Goal: Find specific page/section

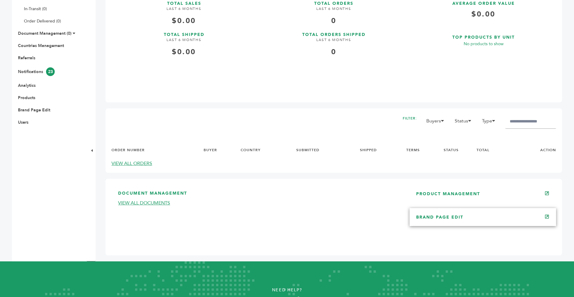
scroll to position [203, 0]
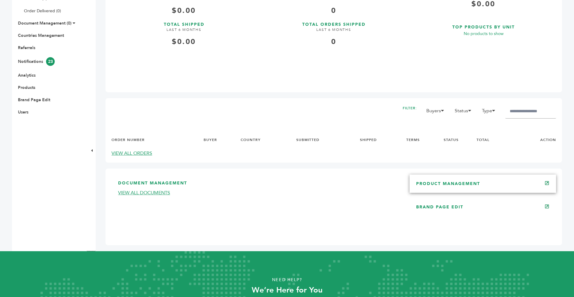
click at [476, 188] on div "PRODUCT MANAGEMENT" at bounding box center [483, 183] width 147 height 18
click at [465, 185] on link "PRODUCT MANAGEMENT" at bounding box center [448, 184] width 64 height 6
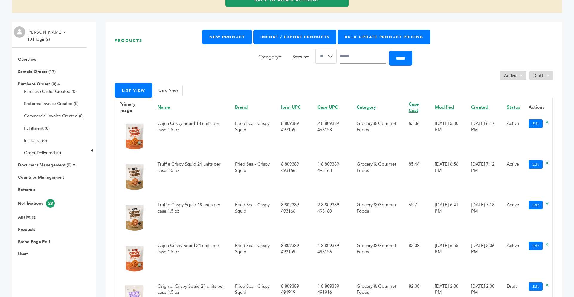
scroll to position [72, 0]
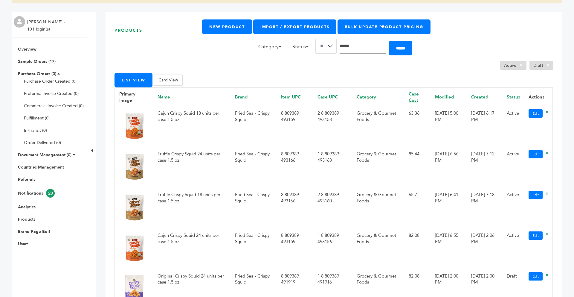
click at [349, 46] on input "Search" at bounding box center [363, 46] width 46 height 15
click at [402, 64] on ul "Active × Draft ×" at bounding box center [334, 65] width 439 height 9
click at [378, 49] on input "***" at bounding box center [363, 46] width 46 height 15
type input "*"
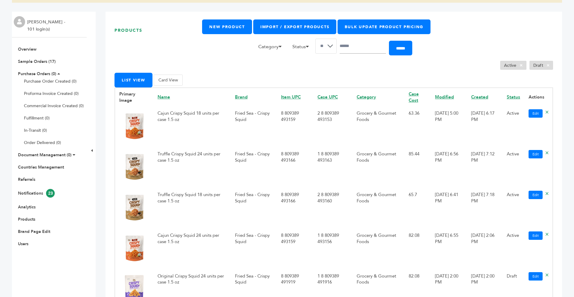
click at [362, 57] on form "Category Accessories Alcoholic Beverages Baby Food Baked Goods Baking Mixes Bas…" at bounding box center [397, 48] width 312 height 19
click at [361, 46] on input "Search" at bounding box center [363, 46] width 46 height 15
click at [368, 71] on div "Products New Product Import / Export Products Bulk Update Product Pricing Categ…" at bounding box center [334, 175] width 457 height 326
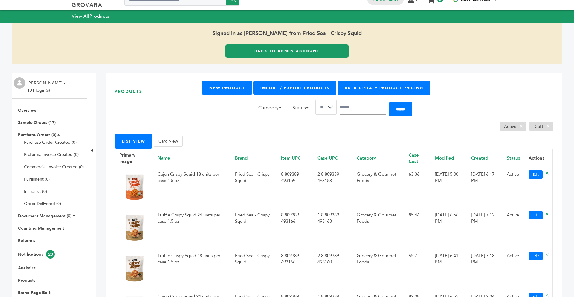
scroll to position [0, 0]
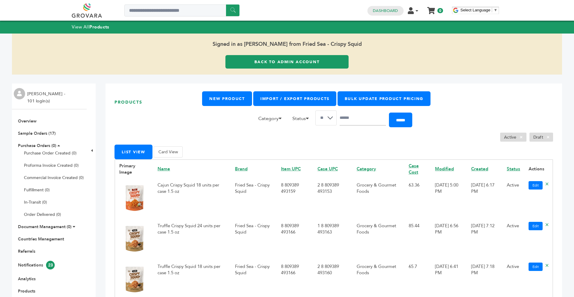
click at [266, 63] on link "Back to Admin Account" at bounding box center [286, 61] width 123 height 13
